Goal: Task Accomplishment & Management: Manage account settings

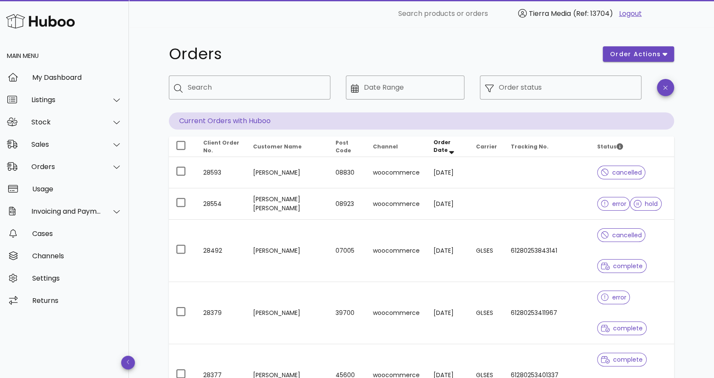
click at [693, 128] on div "Orders order actions ​ Search ​ Date Range ​ Order status Current Orders with H…" at bounding box center [421, 357] width 546 height 661
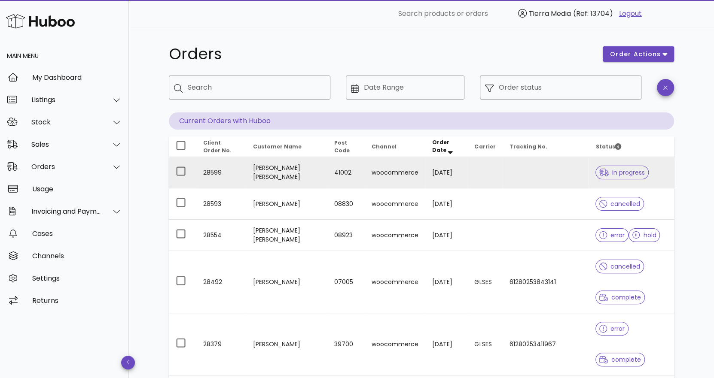
click at [518, 182] on td at bounding box center [545, 172] width 86 height 31
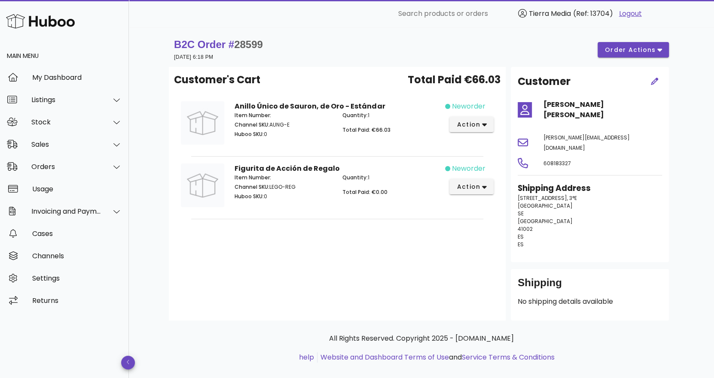
drag, startPoint x: 242, startPoint y: 135, endPoint x: 276, endPoint y: 137, distance: 34.8
click at [276, 137] on p "Huboo SKU: 0" at bounding box center [282, 135] width 97 height 8
click at [58, 148] on div "Sales" at bounding box center [66, 144] width 70 height 8
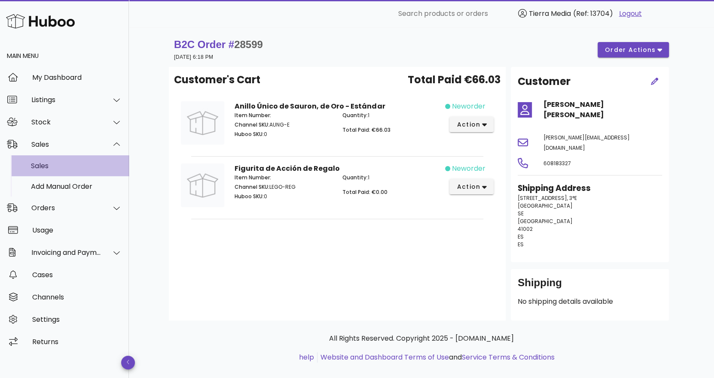
click at [52, 158] on div "Sales" at bounding box center [76, 166] width 91 height 18
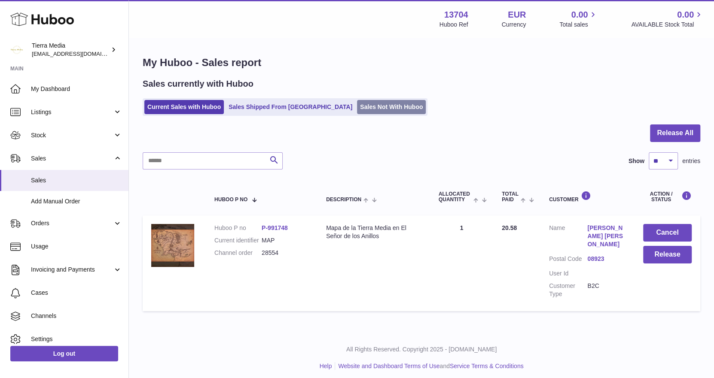
click at [357, 105] on link "Sales Not With Huboo" at bounding box center [391, 107] width 69 height 14
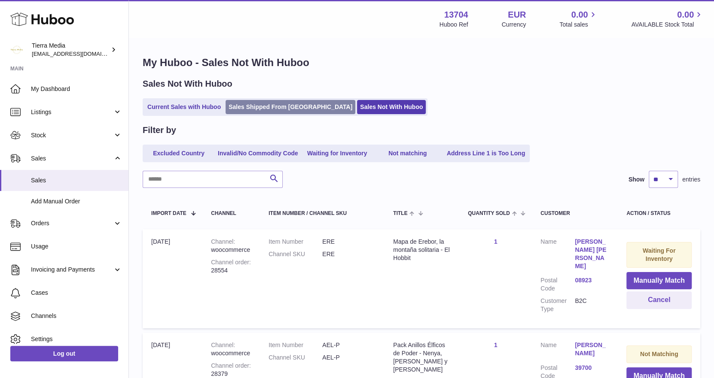
click at [257, 108] on link "Sales Shipped From Huboo" at bounding box center [290, 107] width 130 height 14
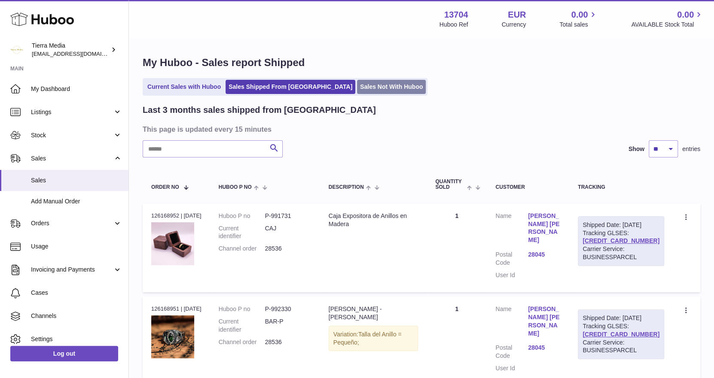
click at [357, 87] on link "Sales Not With Huboo" at bounding box center [391, 87] width 69 height 14
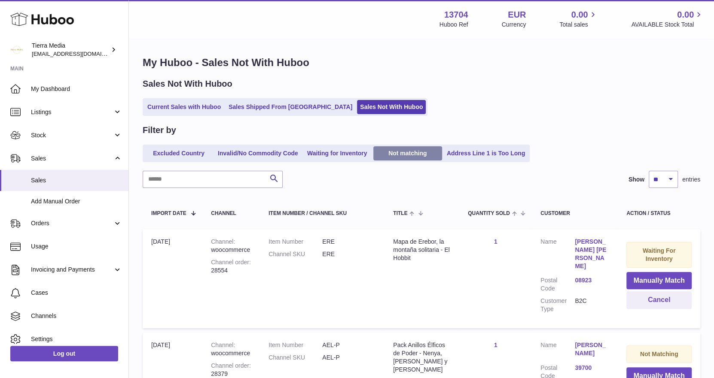
click at [400, 155] on link "Not matching" at bounding box center [407, 153] width 69 height 14
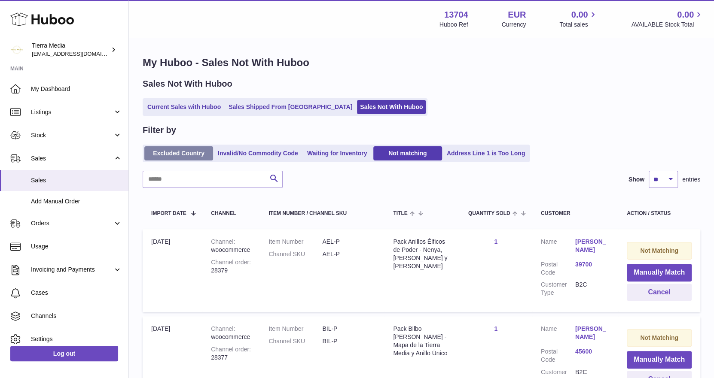
click at [176, 156] on link "Excluded Country" at bounding box center [178, 153] width 69 height 14
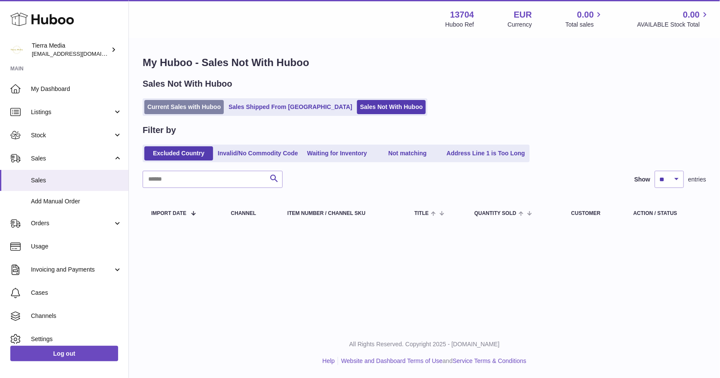
click at [186, 105] on link "Current Sales with Huboo" at bounding box center [183, 107] width 79 height 14
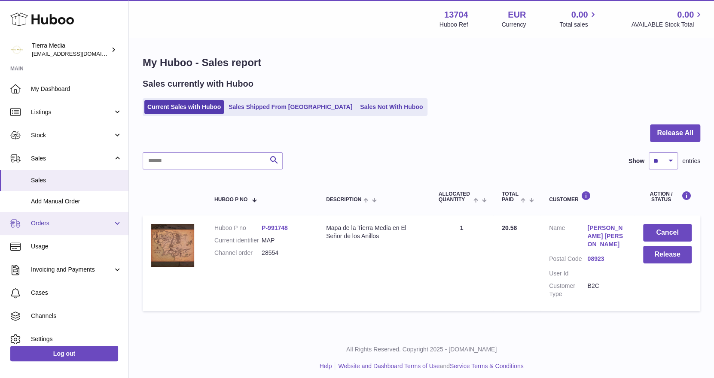
click at [47, 225] on span "Orders" at bounding box center [72, 223] width 82 height 8
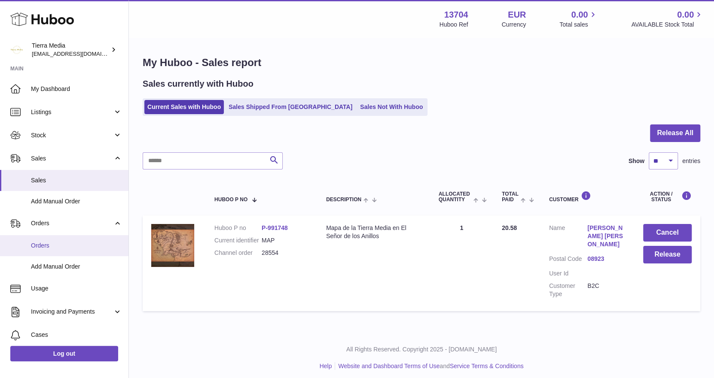
click at [51, 248] on span "Orders" at bounding box center [76, 246] width 91 height 8
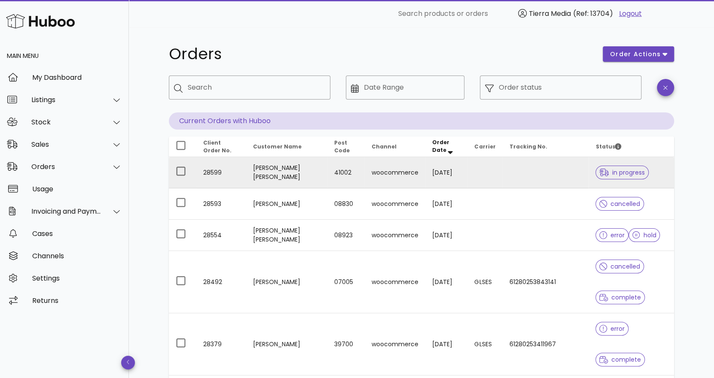
click at [297, 174] on td "José Luis Sierra Gonzalez" at bounding box center [286, 172] width 81 height 31
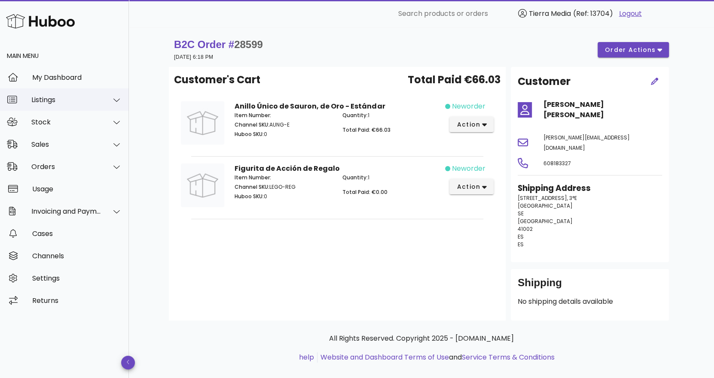
click at [76, 107] on div "Listings" at bounding box center [64, 99] width 129 height 22
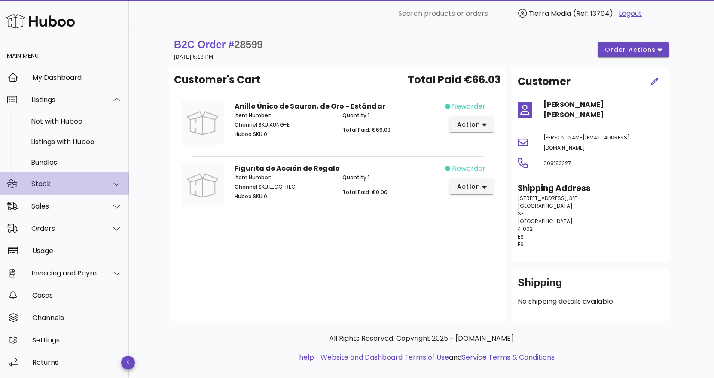
click at [52, 184] on div "Stock" at bounding box center [66, 184] width 70 height 8
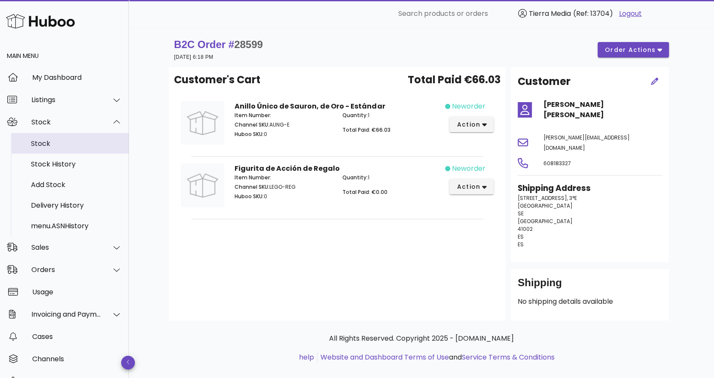
click at [51, 144] on div "Stock" at bounding box center [76, 144] width 91 height 8
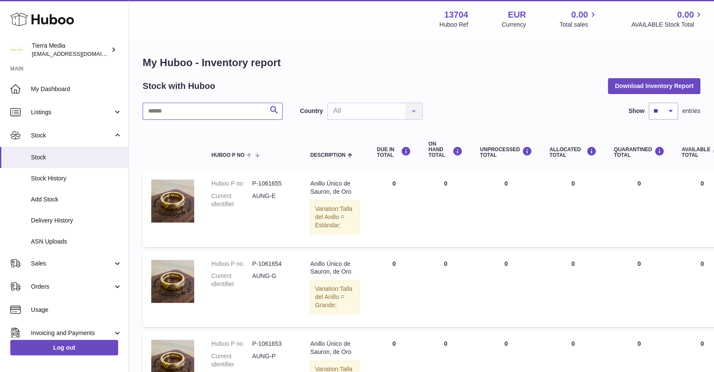
click at [188, 115] on input "text" at bounding box center [213, 111] width 140 height 17
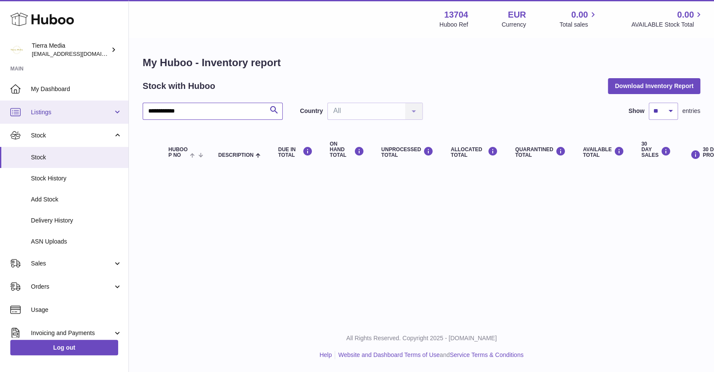
drag, startPoint x: 194, startPoint y: 112, endPoint x: 21, endPoint y: 107, distance: 173.1
click at [21, 107] on div "**********" at bounding box center [357, 186] width 714 height 372
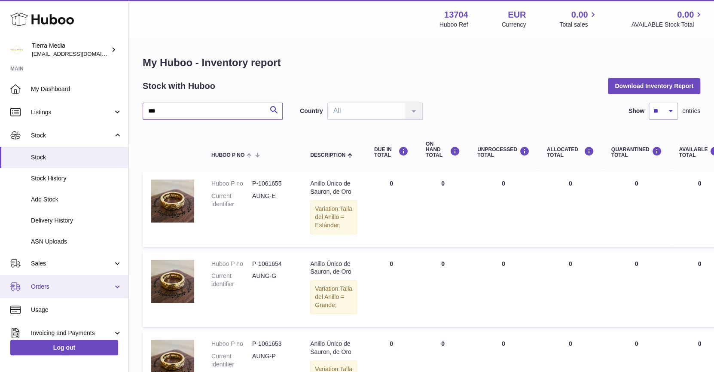
type input "***"
click at [54, 286] on span "Orders" at bounding box center [72, 286] width 82 height 8
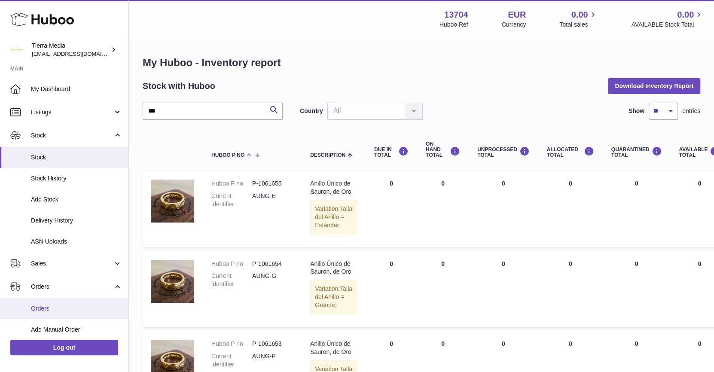
click at [65, 309] on span "Orders" at bounding box center [76, 308] width 91 height 8
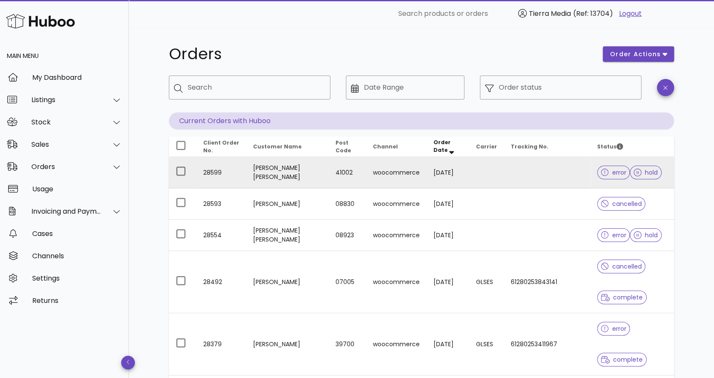
click at [504, 175] on td at bounding box center [486, 172] width 35 height 31
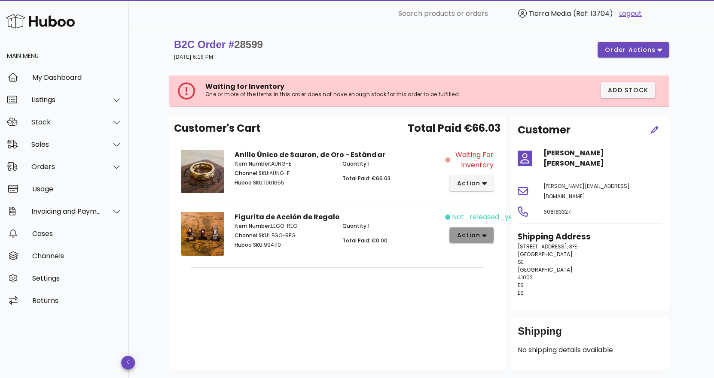
click at [477, 236] on span "action" at bounding box center [468, 235] width 24 height 9
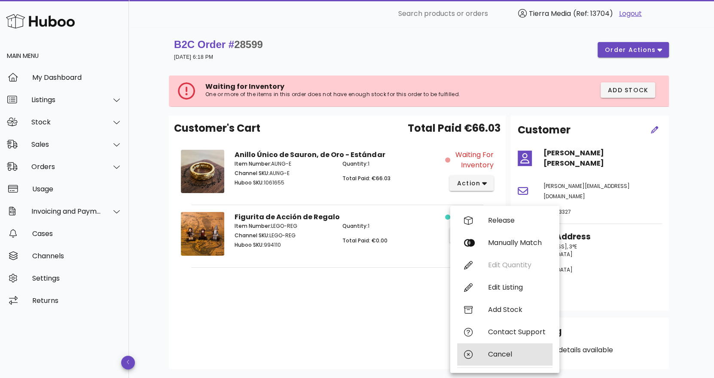
click at [489, 353] on div "Cancel" at bounding box center [517, 354] width 58 height 8
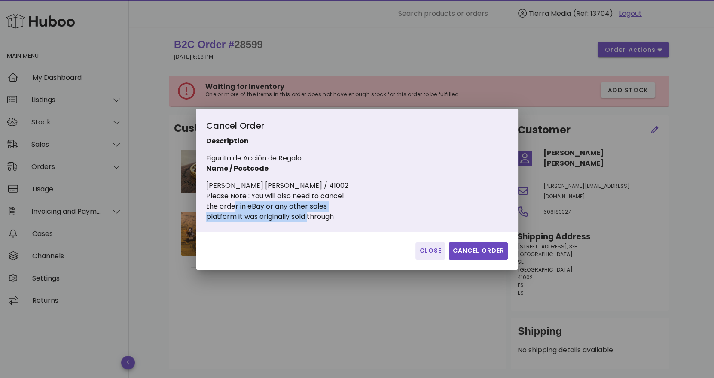
drag, startPoint x: 232, startPoint y: 207, endPoint x: 312, endPoint y: 211, distance: 80.4
click at [311, 211] on div "Please Note : You will also need to cancel the order in eBay or any other sales…" at bounding box center [302, 206] width 193 height 31
click at [312, 211] on div "Please Note : You will also need to cancel the order in eBay or any other sales…" at bounding box center [302, 206] width 193 height 31
drag, startPoint x: 235, startPoint y: 219, endPoint x: 304, endPoint y: 220, distance: 68.3
click at [304, 220] on div "Please Note : You will also need to cancel the order in eBay or any other sales…" at bounding box center [302, 206] width 193 height 31
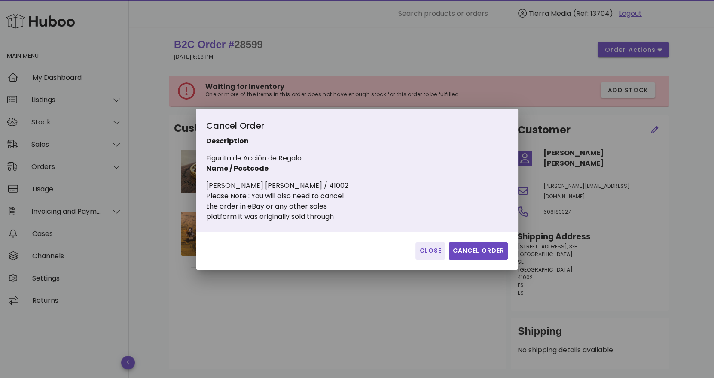
click at [304, 221] on div "Please Note : You will also need to cancel the order in eBay or any other sales…" at bounding box center [302, 206] width 193 height 31
click at [474, 248] on span "Cancel Order" at bounding box center [478, 250] width 52 height 9
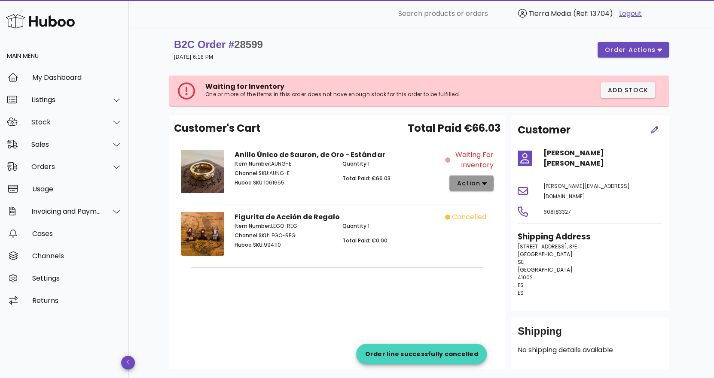
click at [489, 183] on button "action" at bounding box center [471, 183] width 44 height 15
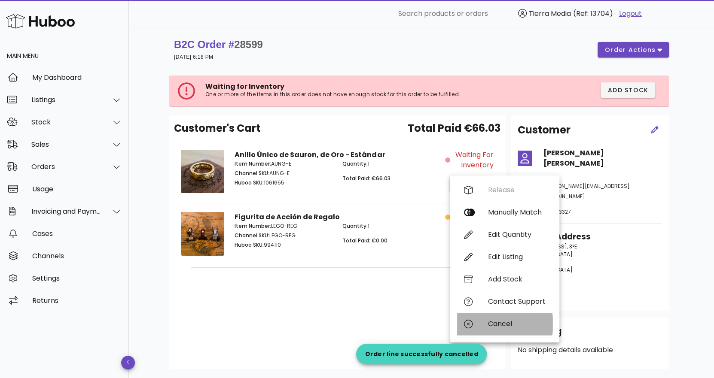
click at [504, 325] on div "Cancel" at bounding box center [517, 324] width 58 height 8
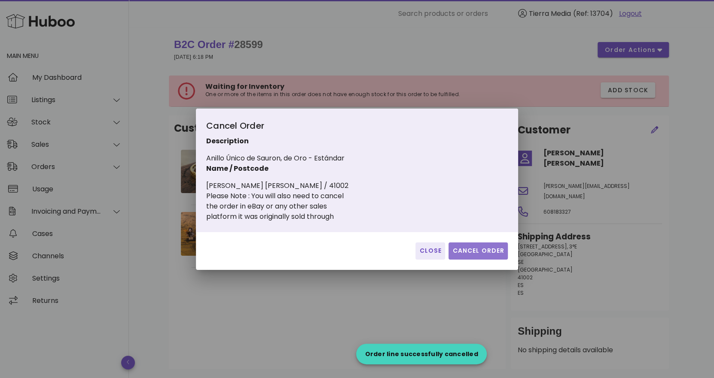
click at [476, 251] on span "Cancel Order" at bounding box center [478, 250] width 52 height 9
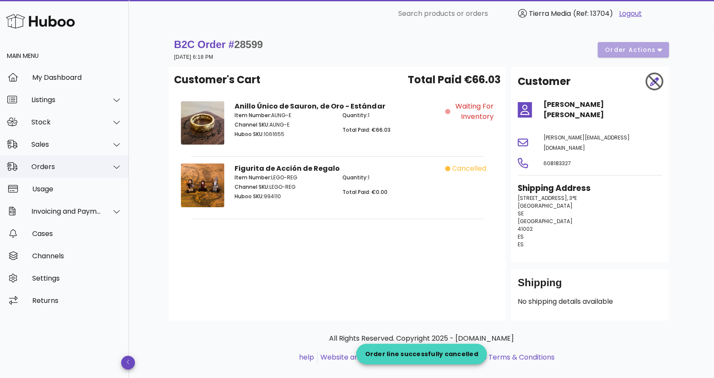
click at [50, 173] on div "Orders" at bounding box center [64, 166] width 129 height 22
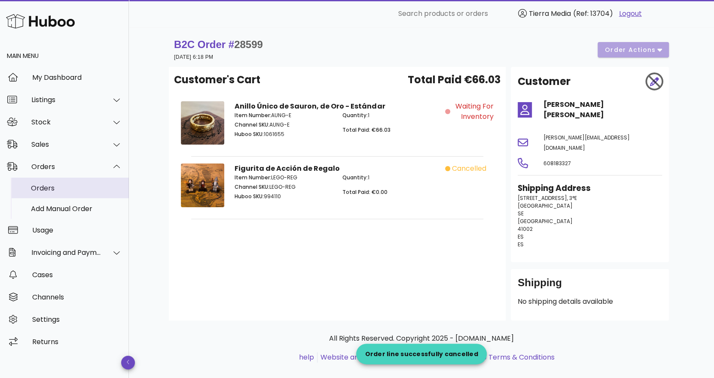
click at [54, 189] on div "Orders" at bounding box center [76, 188] width 91 height 8
